Goal: Task Accomplishment & Management: Use online tool/utility

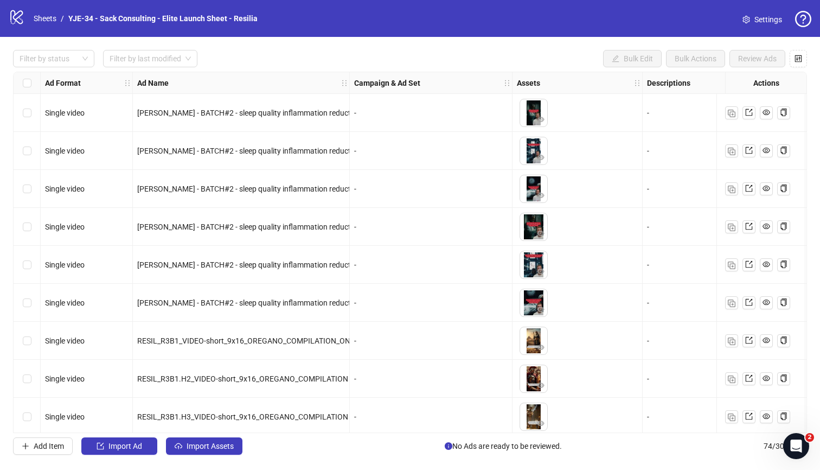
click at [770, 21] on span "Settings" at bounding box center [769, 20] width 28 height 12
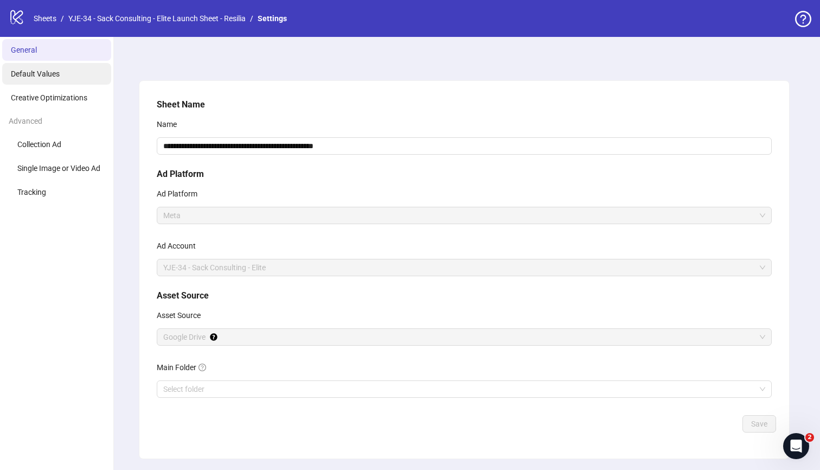
click at [68, 78] on li "Default Values" at bounding box center [56, 74] width 109 height 22
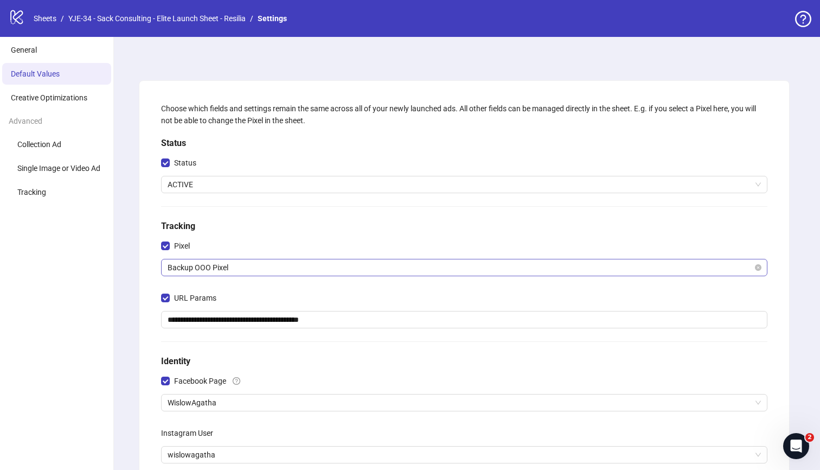
click at [266, 266] on span "Backup OOO Pixel" at bounding box center [465, 267] width 594 height 16
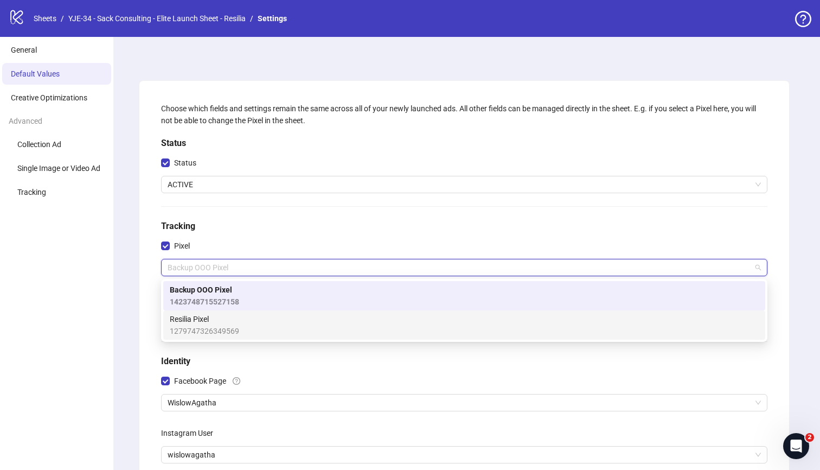
click at [255, 318] on div "Resilia Pixel 1279747326349569" at bounding box center [464, 325] width 589 height 24
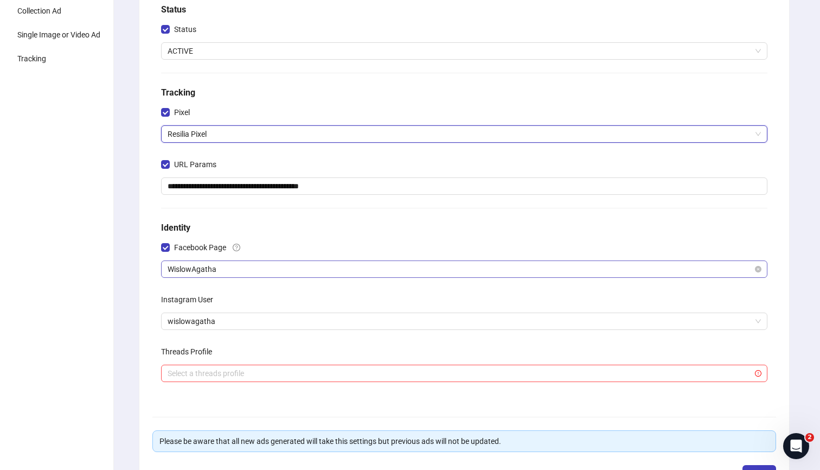
scroll to position [143, 0]
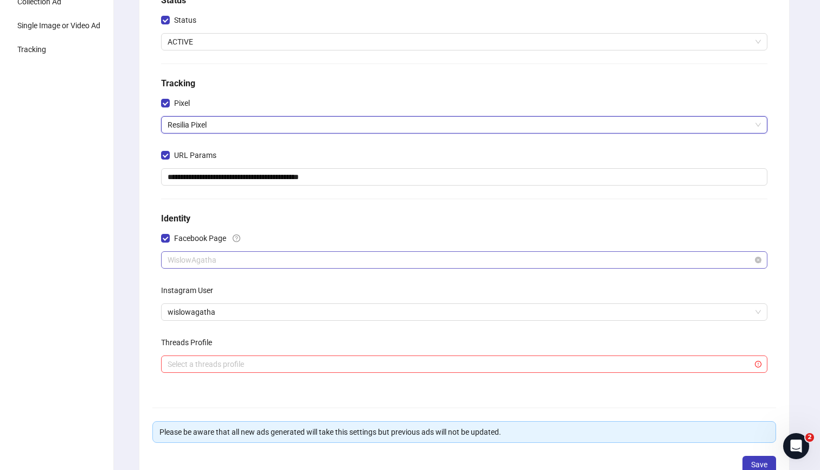
click at [257, 260] on span "WislowAgatha" at bounding box center [465, 260] width 594 height 16
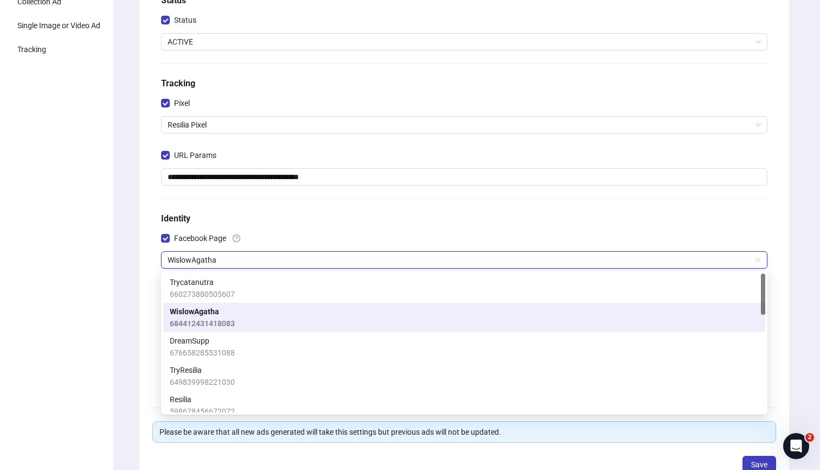
click at [279, 234] on div "Facebook Page" at bounding box center [464, 241] width 607 height 22
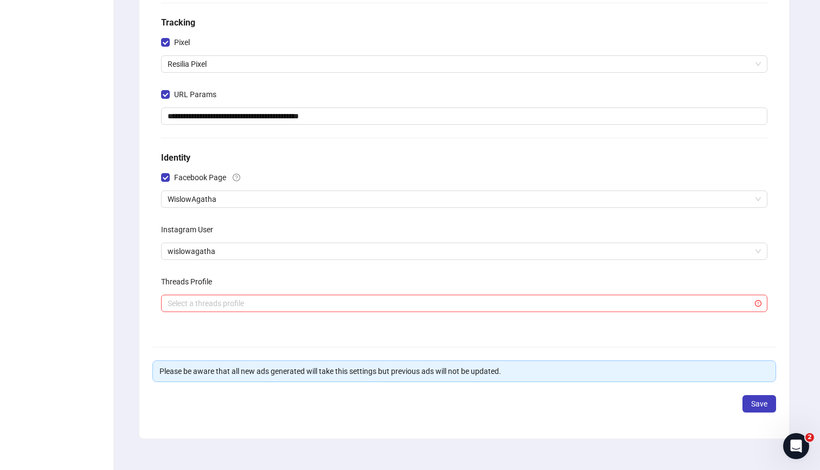
scroll to position [216, 0]
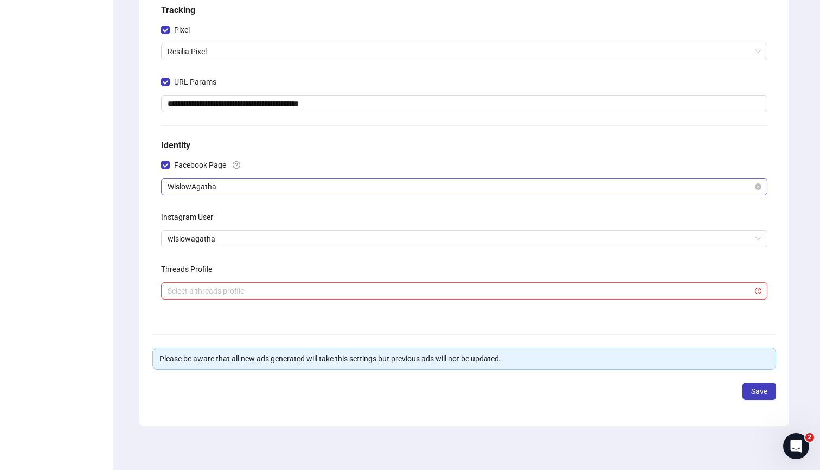
click at [321, 183] on span "WislowAgatha" at bounding box center [465, 187] width 594 height 16
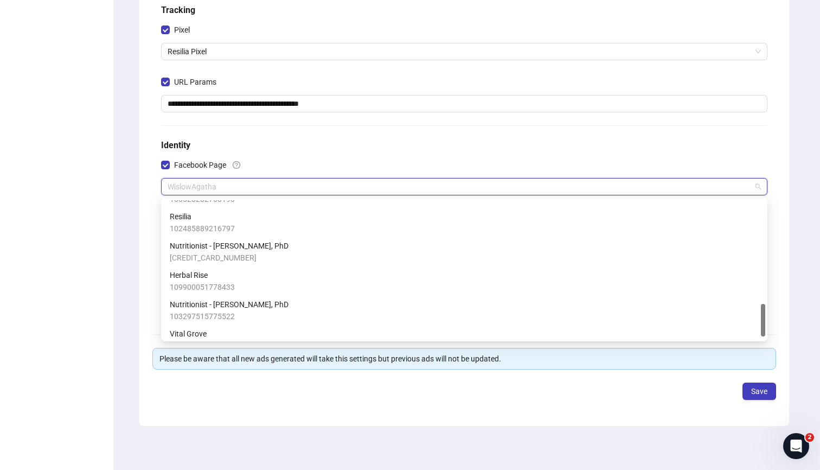
scroll to position [447, 0]
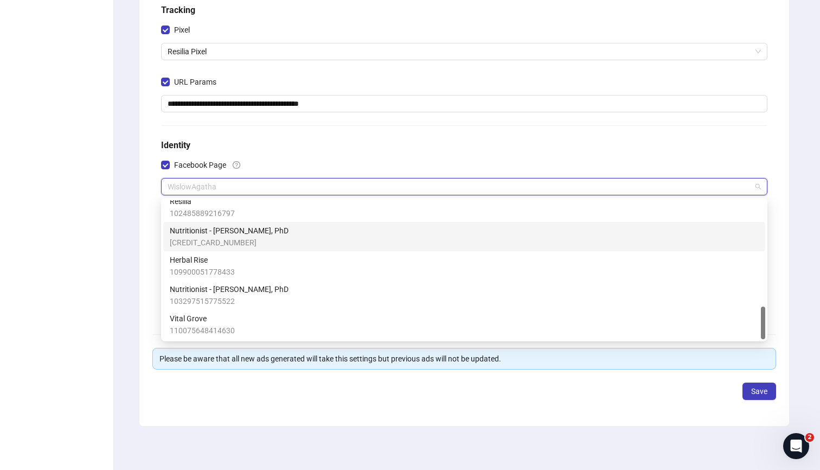
click at [297, 236] on div "Nutritionist - [PERSON_NAME], PhD [CREDIT_CARD_NUMBER]" at bounding box center [464, 237] width 589 height 24
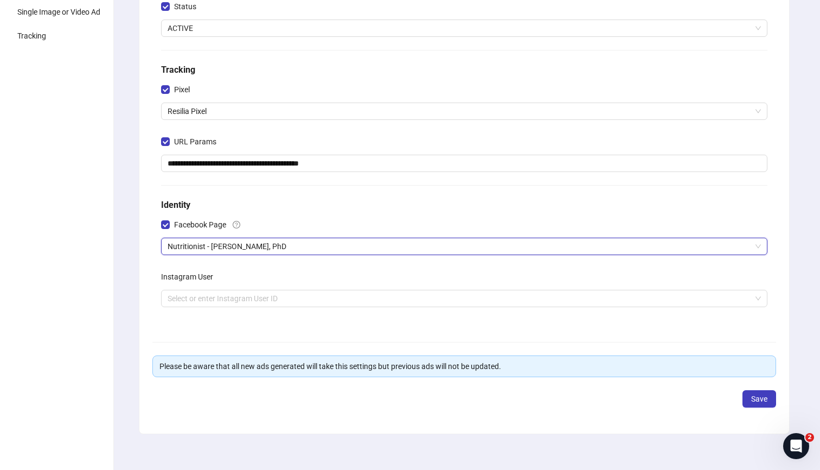
scroll to position [164, 0]
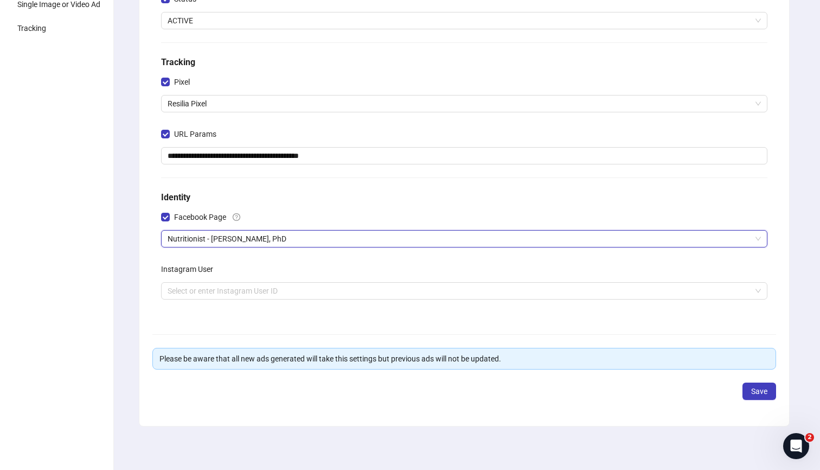
click at [368, 201] on h5 "Identity" at bounding box center [464, 197] width 607 height 13
click at [320, 287] on input "search" at bounding box center [460, 291] width 584 height 16
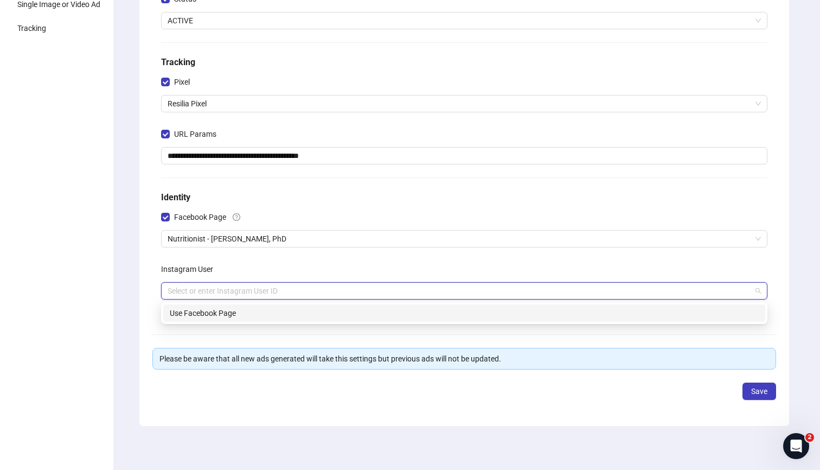
click at [312, 313] on div "Use Facebook Page" at bounding box center [464, 313] width 589 height 12
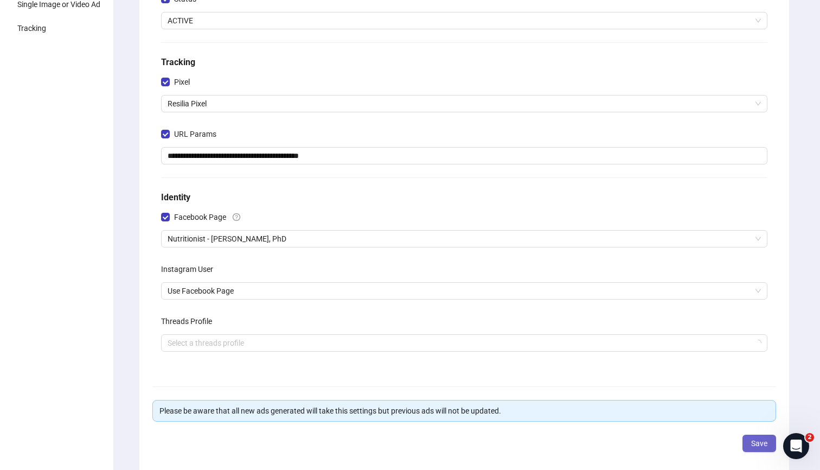
click at [748, 442] on button "Save" at bounding box center [760, 443] width 34 height 17
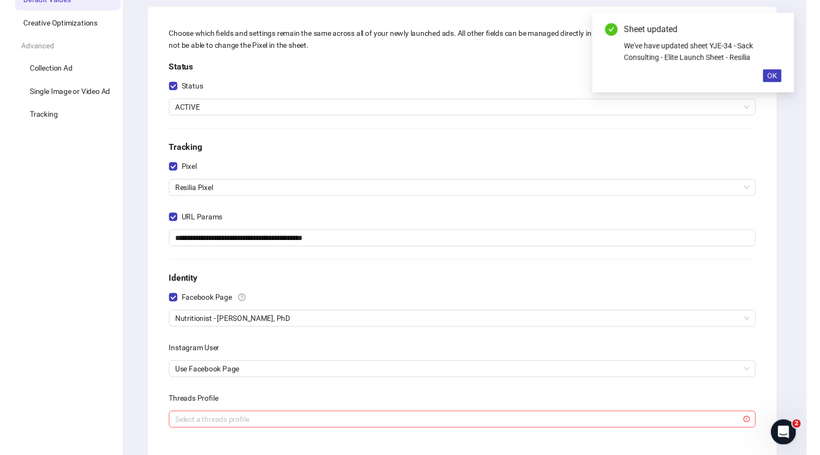
scroll to position [0, 0]
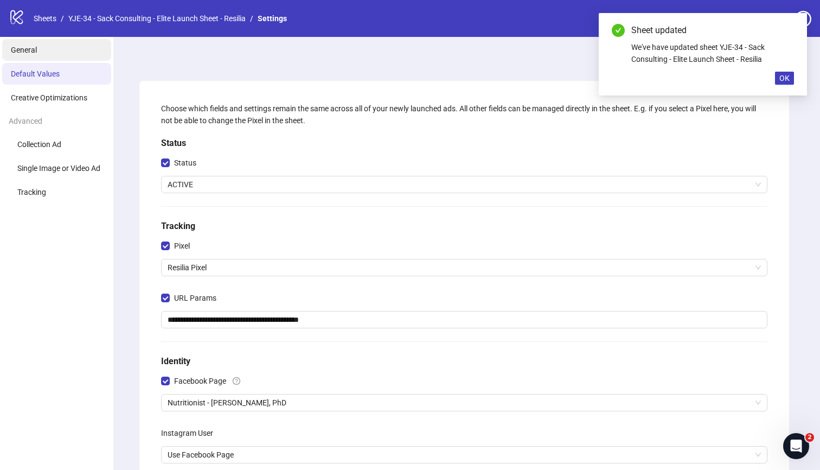
click at [50, 52] on li "General" at bounding box center [56, 50] width 109 height 22
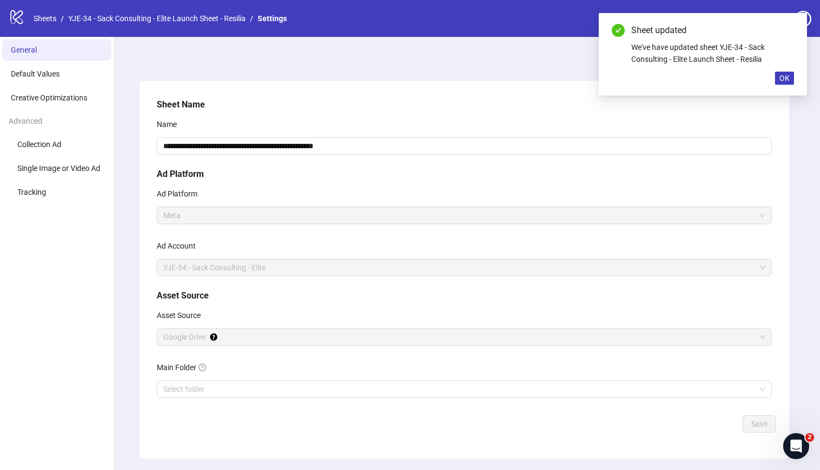
click at [50, 25] on div "logo/logo-mobile Sheets / YJE-34 - Sack Consulting - Elite Launch Sheet - Resil…" at bounding box center [150, 19] width 283 height 20
click at [50, 23] on link "Sheets" at bounding box center [44, 18] width 27 height 12
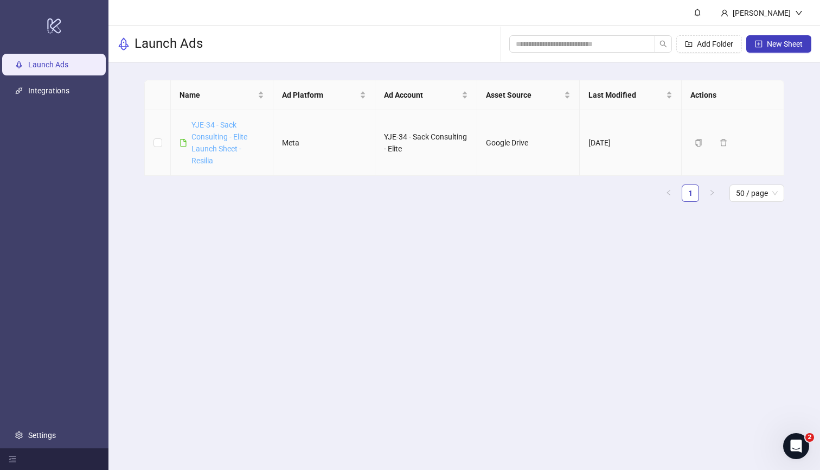
click at [203, 133] on link "YJE-34 - Sack Consulting - Elite Launch Sheet - Resilia" at bounding box center [220, 142] width 56 height 44
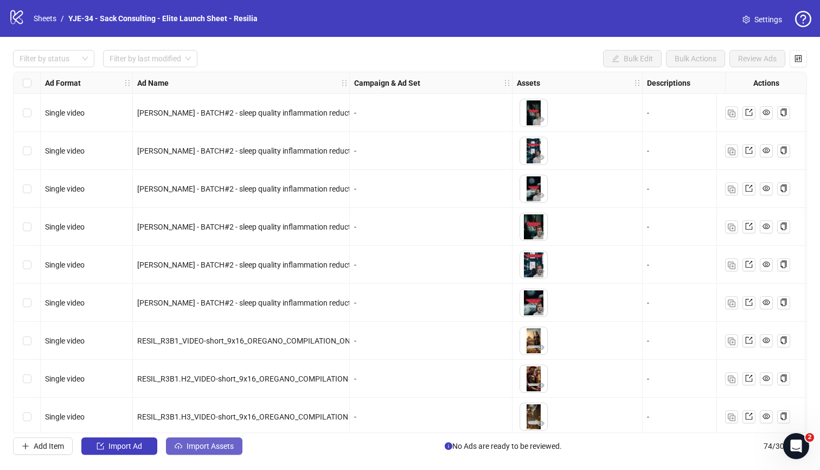
click at [229, 448] on span "Import Assets" at bounding box center [210, 446] width 47 height 9
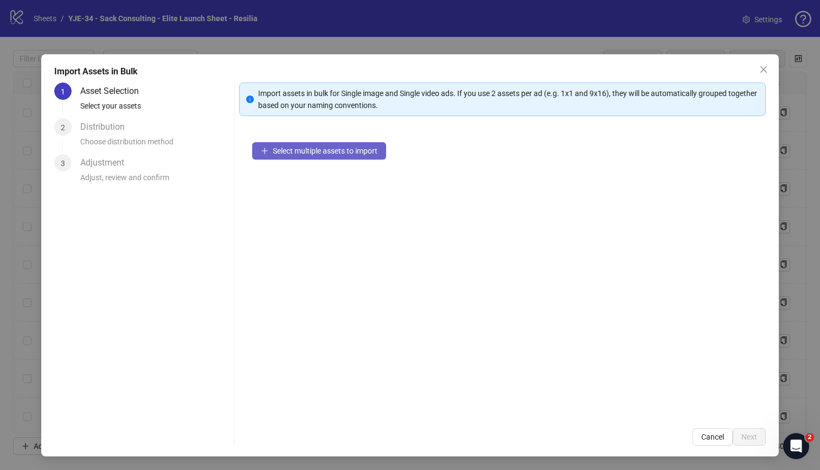
click at [293, 154] on span "Select multiple assets to import" at bounding box center [325, 151] width 105 height 9
click at [298, 151] on span "Select multiple assets to import" at bounding box center [325, 151] width 105 height 9
